Goal: Information Seeking & Learning: Learn about a topic

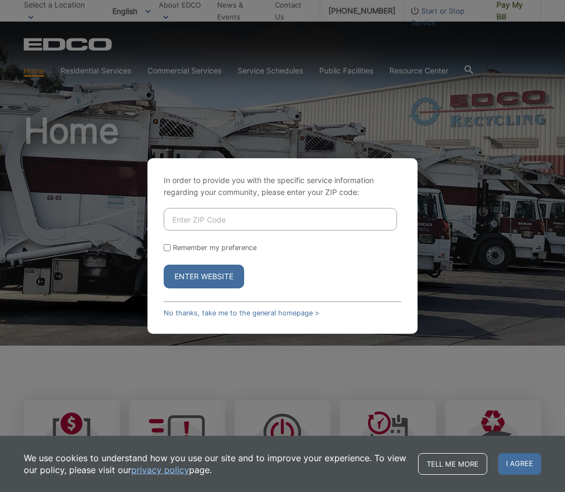
click at [204, 231] on input "Enter ZIP Code" at bounding box center [280, 219] width 233 height 23
type input "92120"
click at [223, 288] on button "Enter Website" at bounding box center [204, 277] width 80 height 24
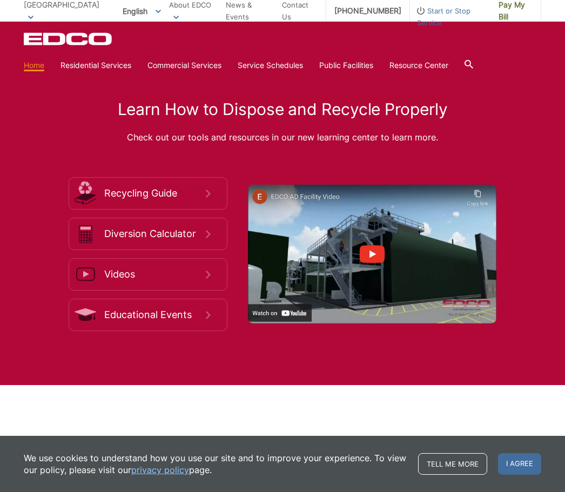
scroll to position [1627, 0]
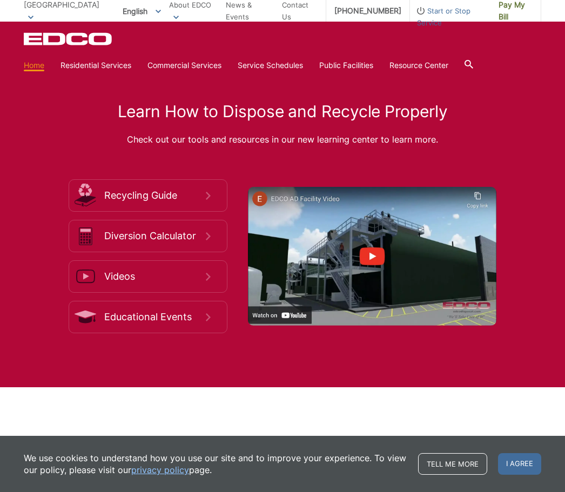
click at [122, 57] on section "Home Residential Services Curbside Pickup Recycling Organic Recycling Trash Hou…" at bounding box center [282, 65] width 517 height 21
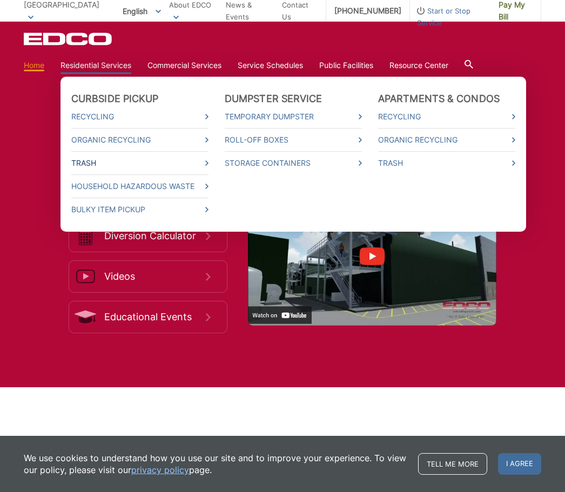
click at [199, 168] on link "Trash" at bounding box center [139, 163] width 137 height 12
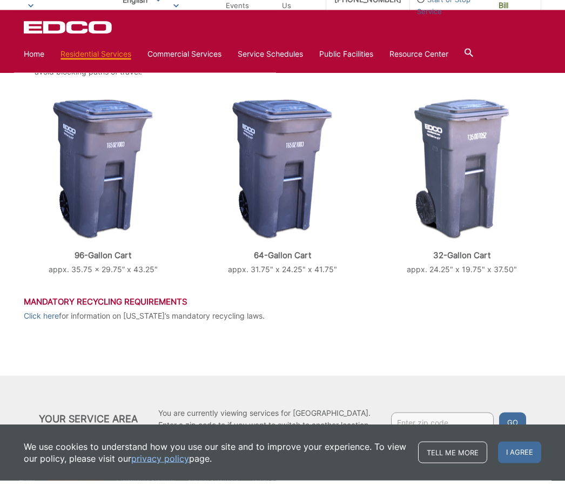
scroll to position [368, 0]
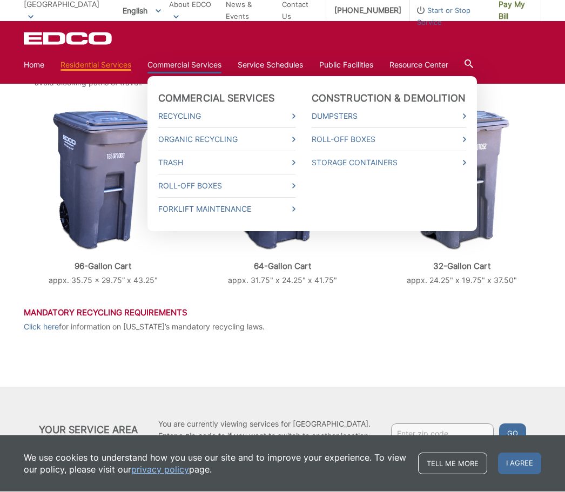
click at [220, 70] on link "Commercial Services" at bounding box center [184, 65] width 74 height 12
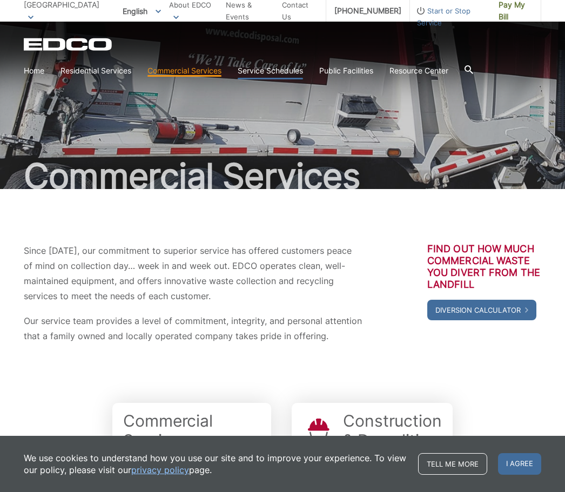
click at [294, 73] on link "Service Schedules" at bounding box center [270, 71] width 65 height 12
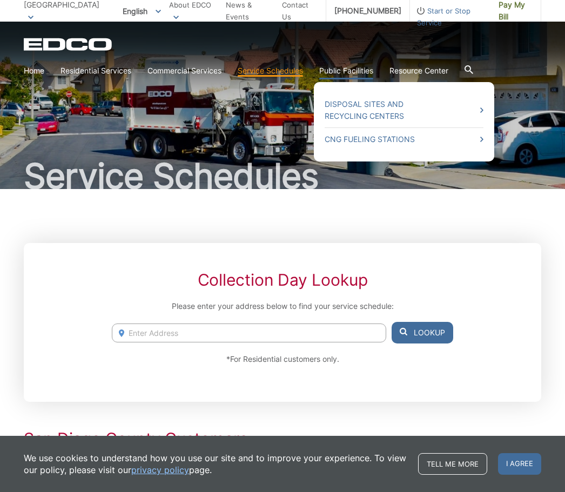
click at [367, 77] on li "Public Facilities Disposal Sites and Recycling Centers CNG Fueling Stations" at bounding box center [346, 71] width 54 height 12
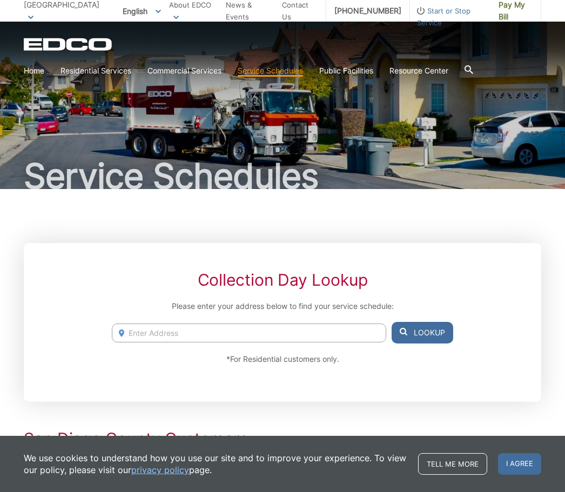
click at [460, 72] on section "Home Residential Services Curbside Pickup Recycling Organic Recycling Trash Hou…" at bounding box center [282, 70] width 517 height 21
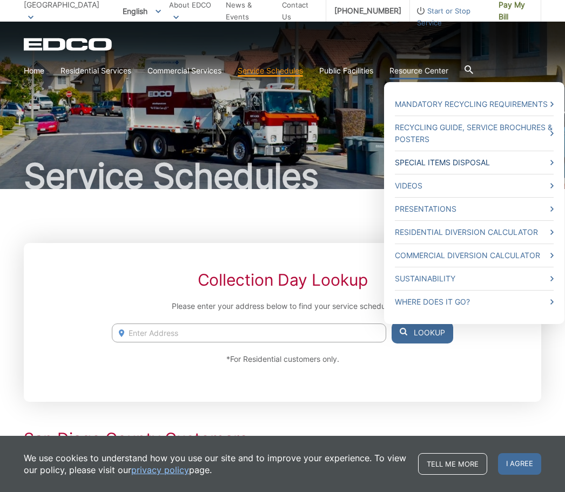
click at [530, 159] on link "Special Items Disposal" at bounding box center [474, 163] width 159 height 12
